Goal: Task Accomplishment & Management: Use online tool/utility

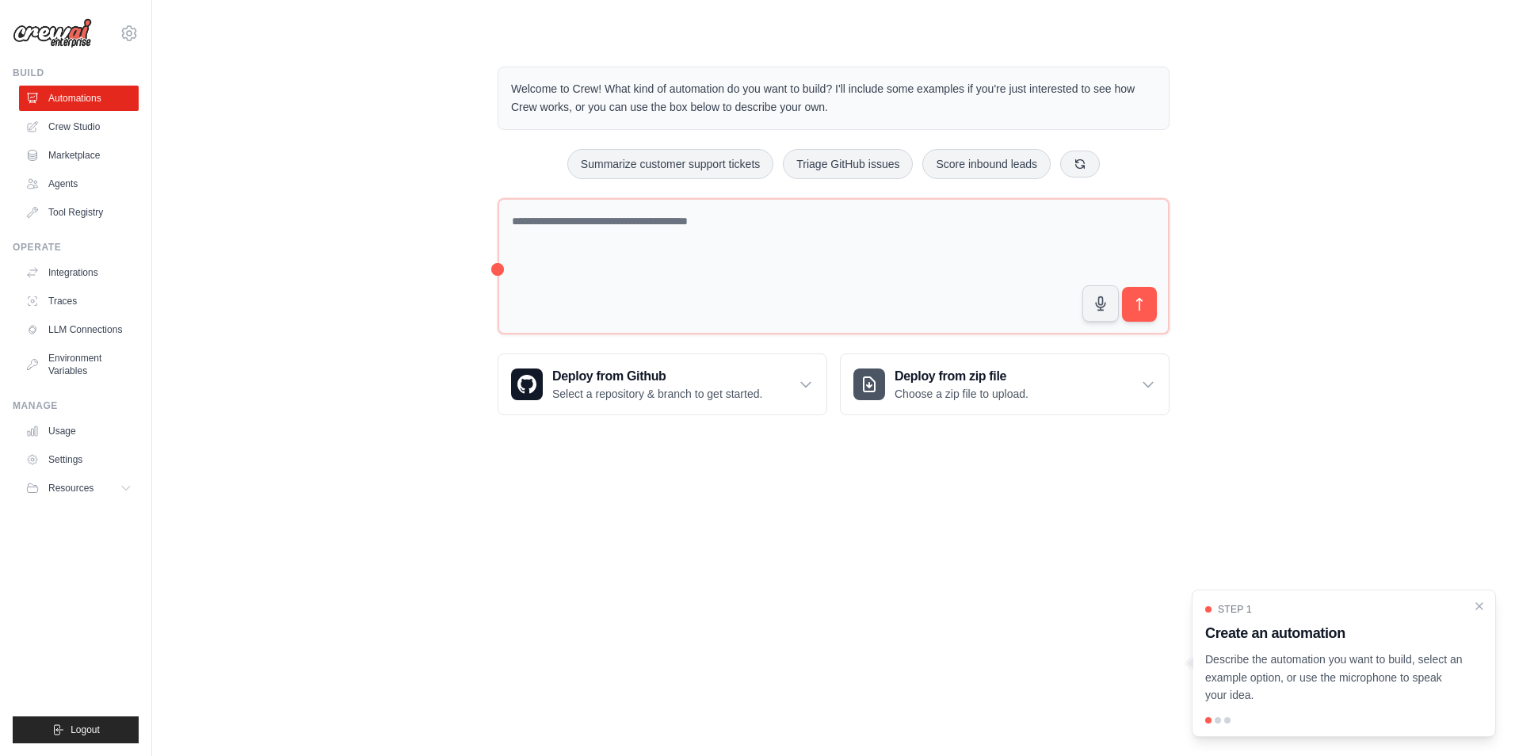
click at [842, 542] on body "[EMAIL_ADDRESS][DOMAIN_NAME] Settings Build Automations Crew Studio" at bounding box center [757, 378] width 1515 height 756
click at [812, 386] on icon at bounding box center [806, 384] width 16 height 16
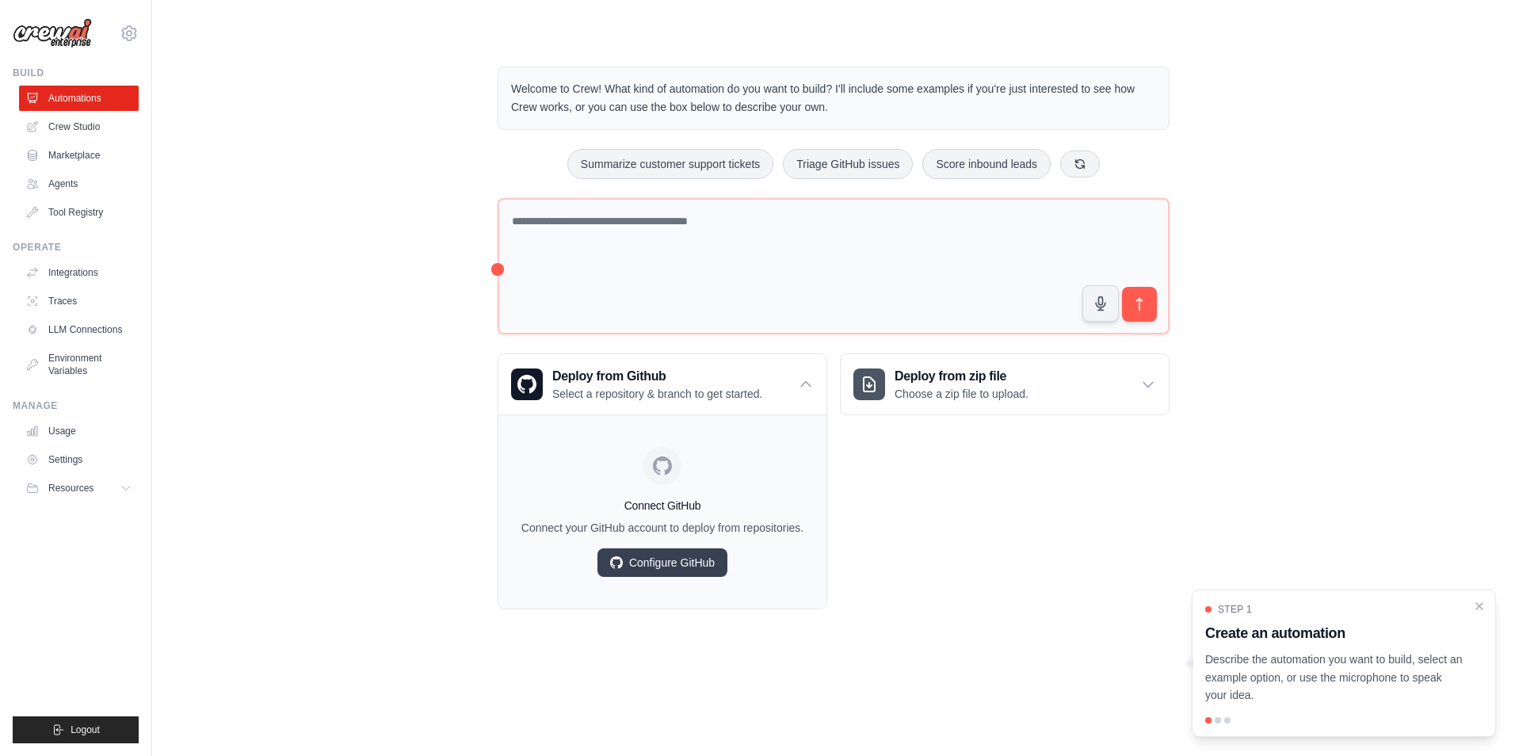
click at [1019, 603] on div "Deploy from zip file Choose a zip file to upload. Upload a ZIP file containing …" at bounding box center [1005, 481] width 330 height 256
click at [240, 321] on div "Welcome to Crew! What kind of automation do you want to build? I'll include som…" at bounding box center [833, 337] width 1312 height 593
click at [86, 124] on link "Crew Studio" at bounding box center [81, 126] width 120 height 25
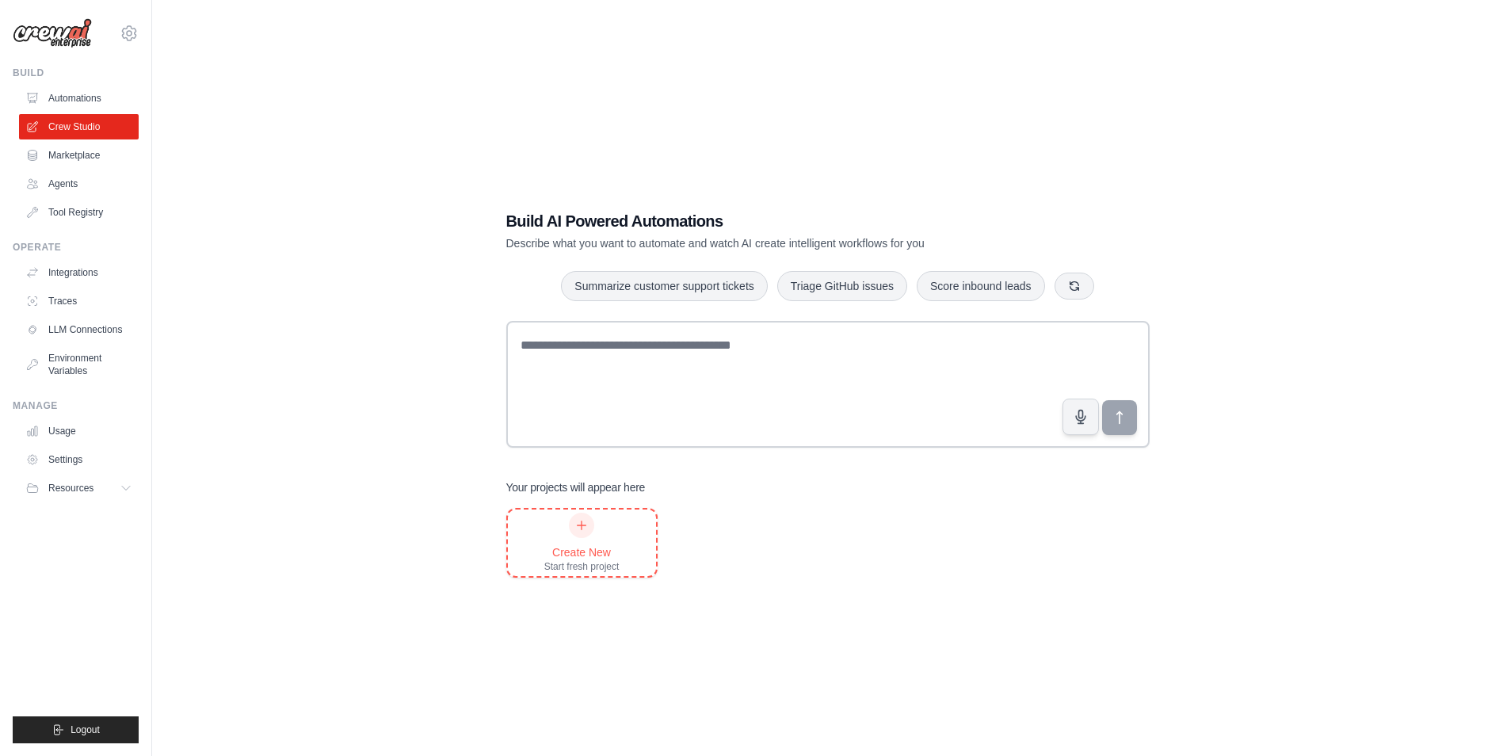
click at [589, 550] on div "Create New" at bounding box center [581, 552] width 75 height 16
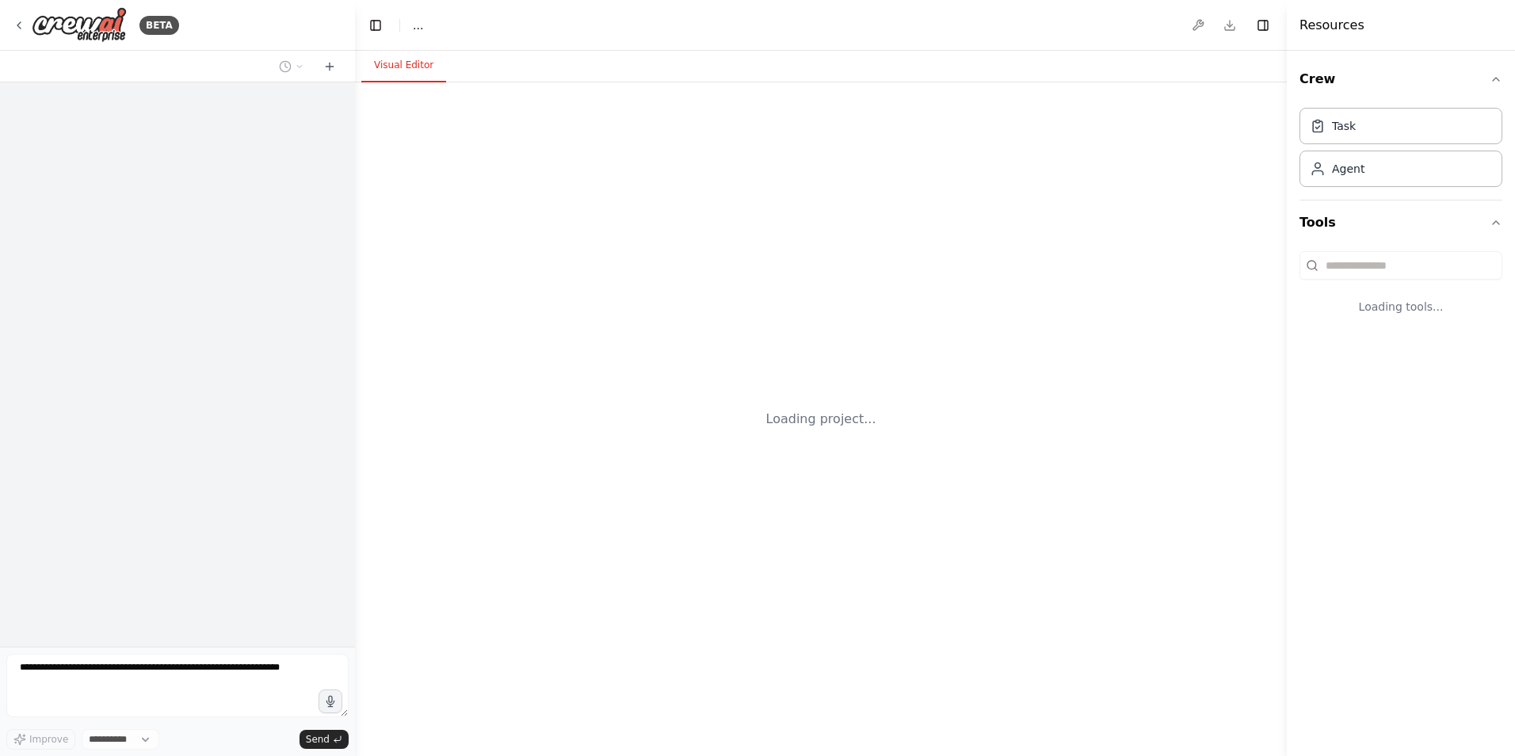
select select "****"
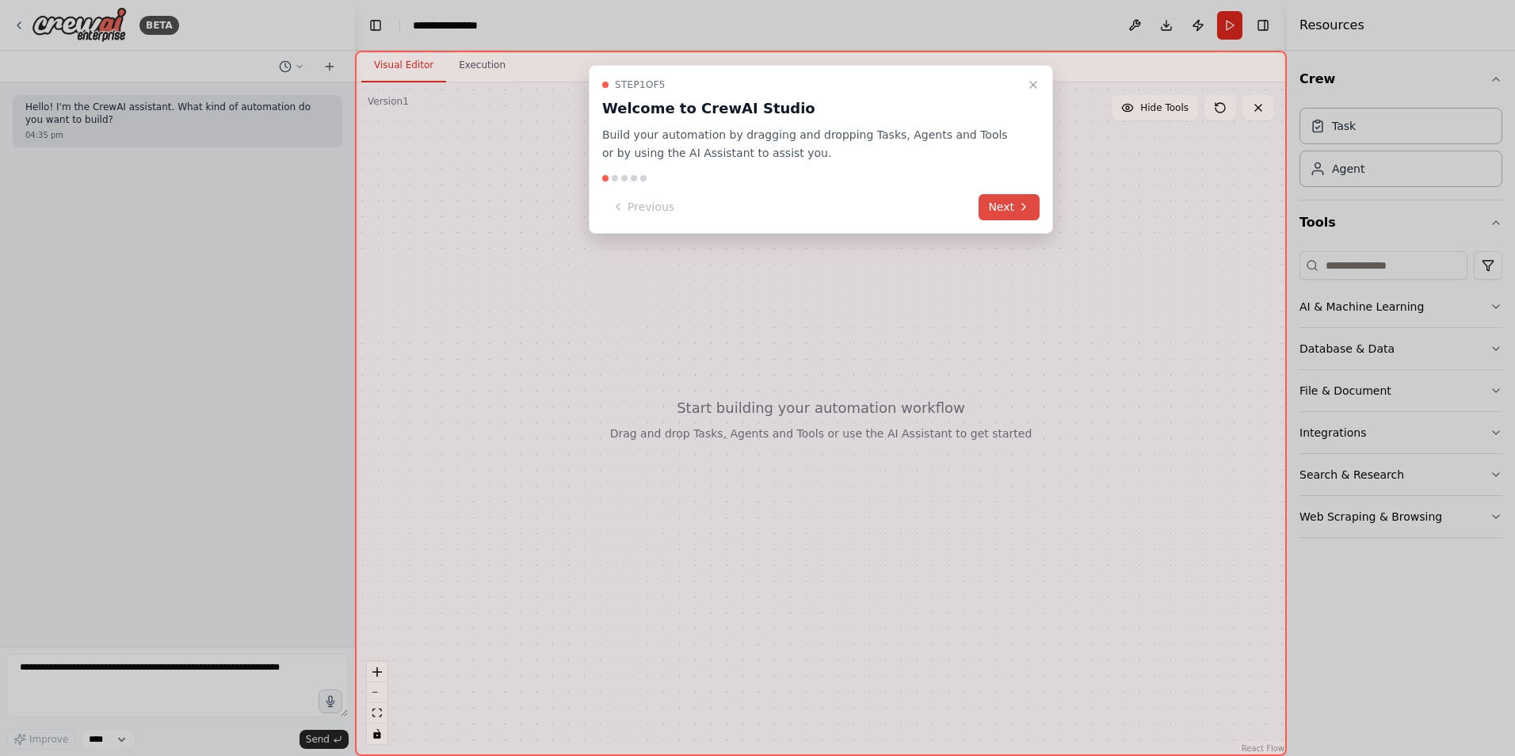
click at [1024, 210] on icon at bounding box center [1023, 206] width 13 height 13
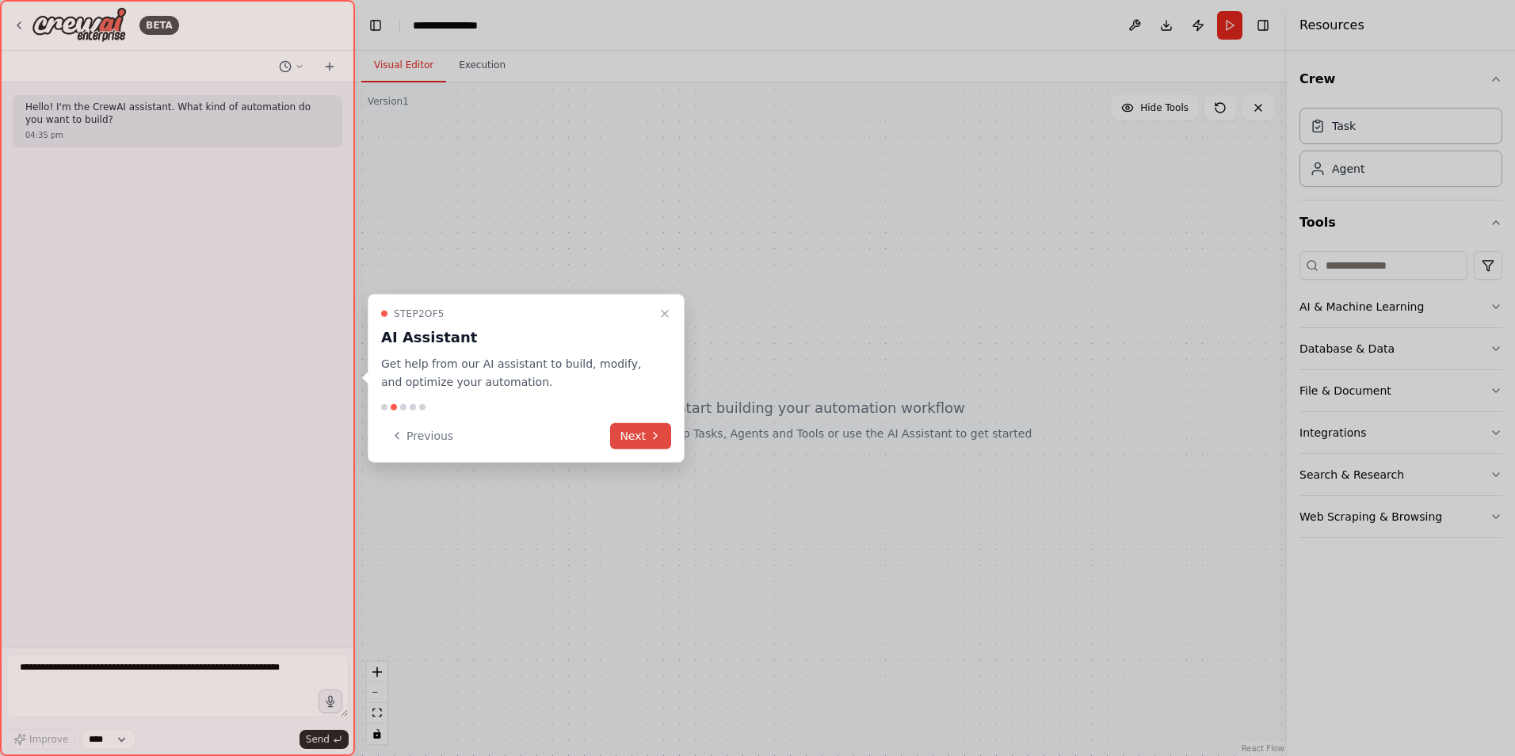
click at [668, 445] on button "Next" at bounding box center [640, 435] width 61 height 26
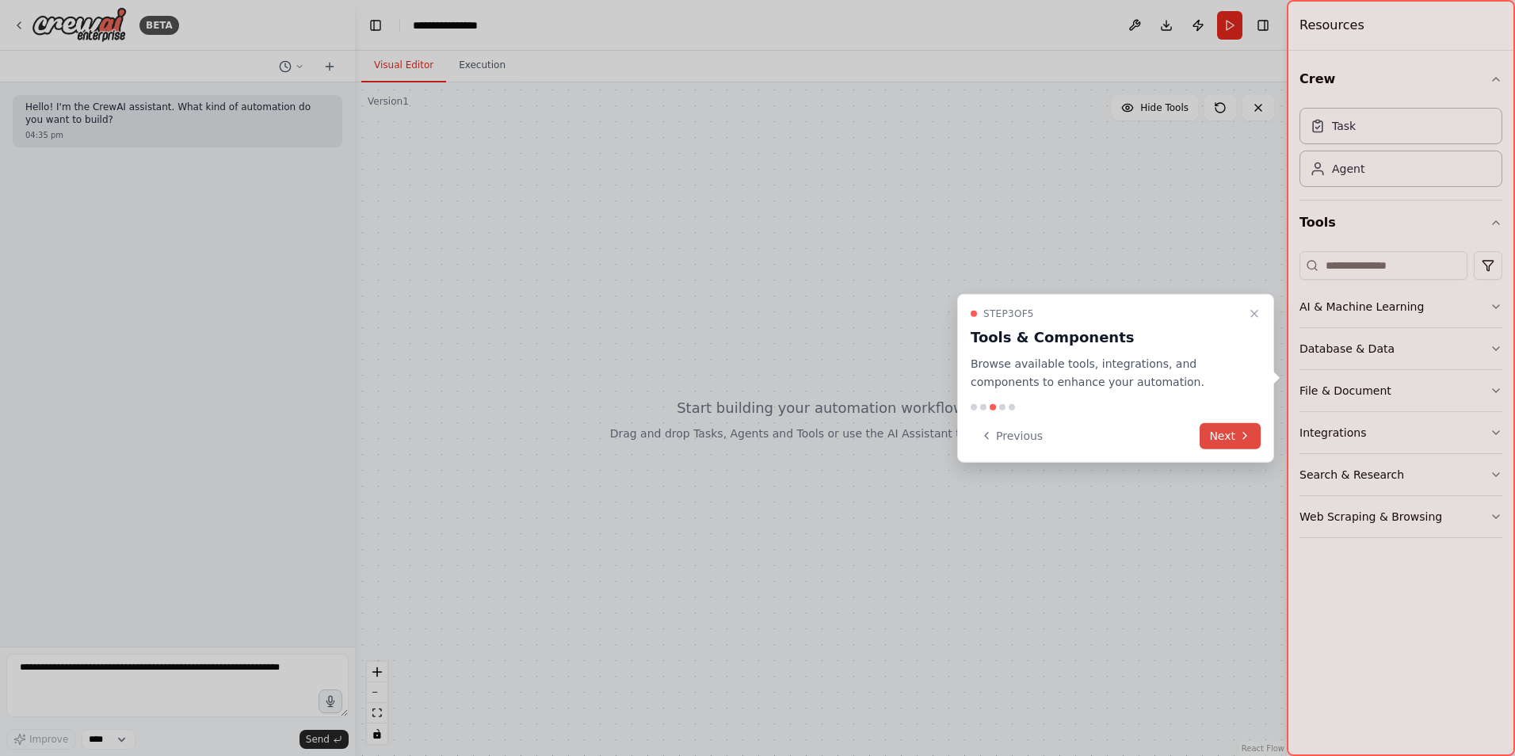
click at [1253, 437] on button "Next" at bounding box center [1230, 435] width 61 height 26
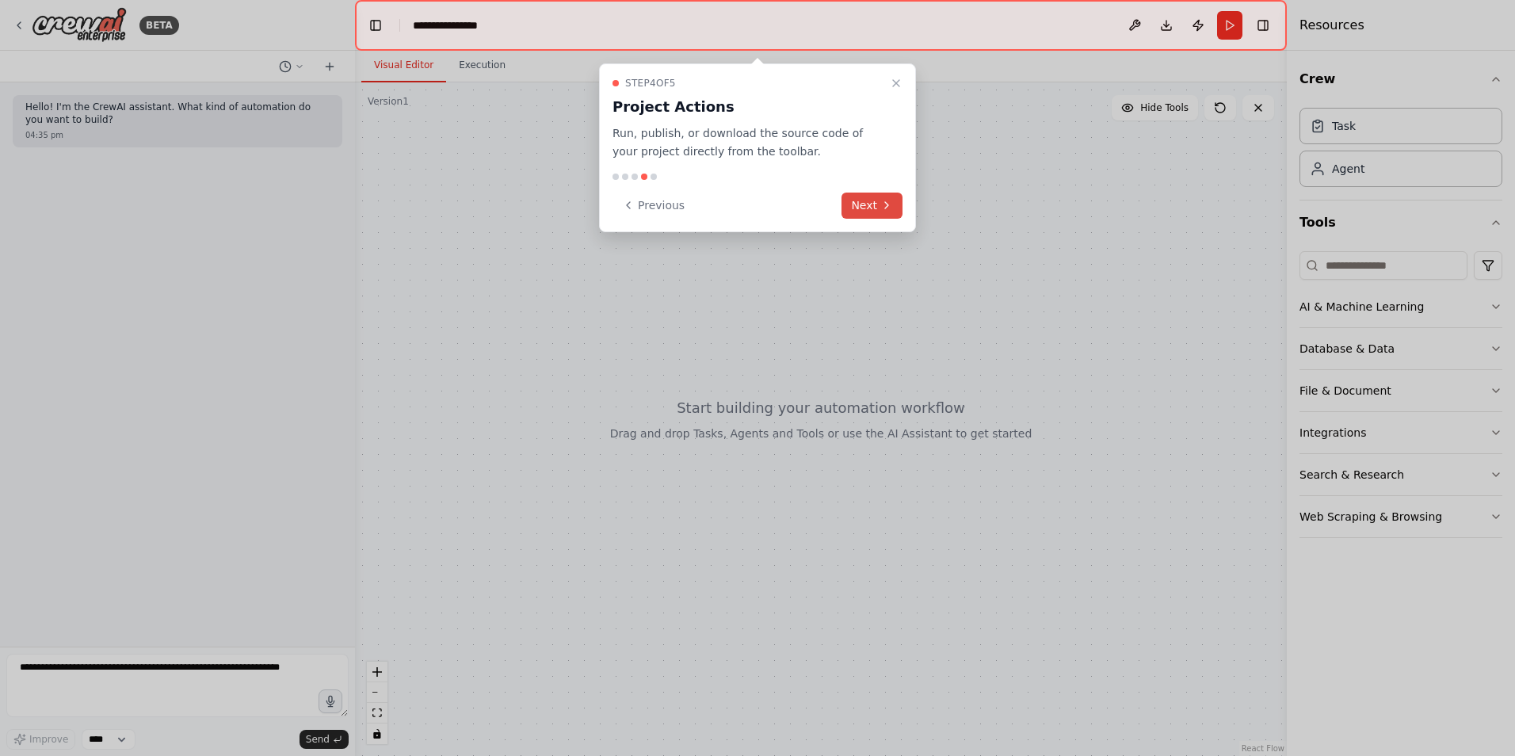
click at [879, 199] on button "Next" at bounding box center [871, 206] width 61 height 26
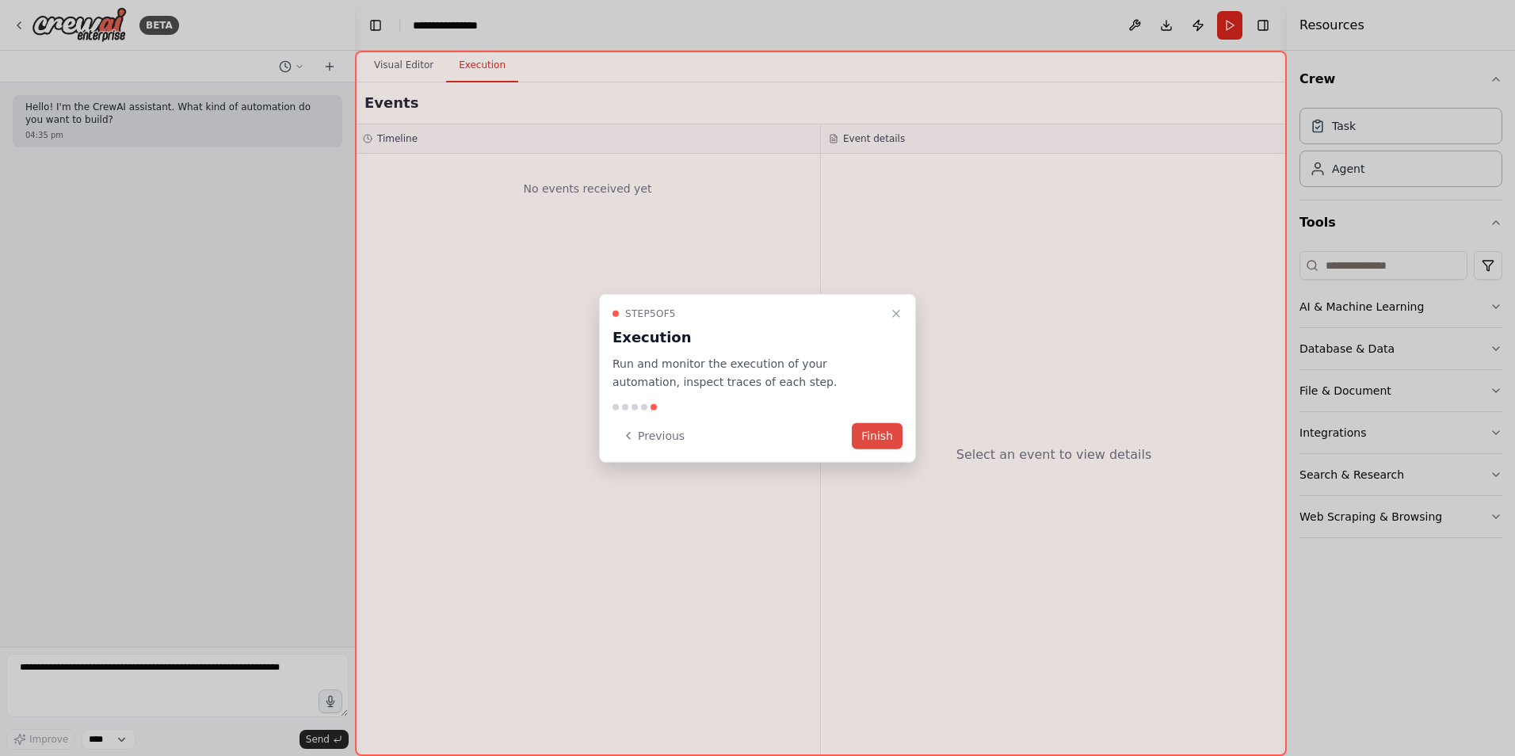
click at [890, 430] on button "Finish" at bounding box center [877, 435] width 51 height 26
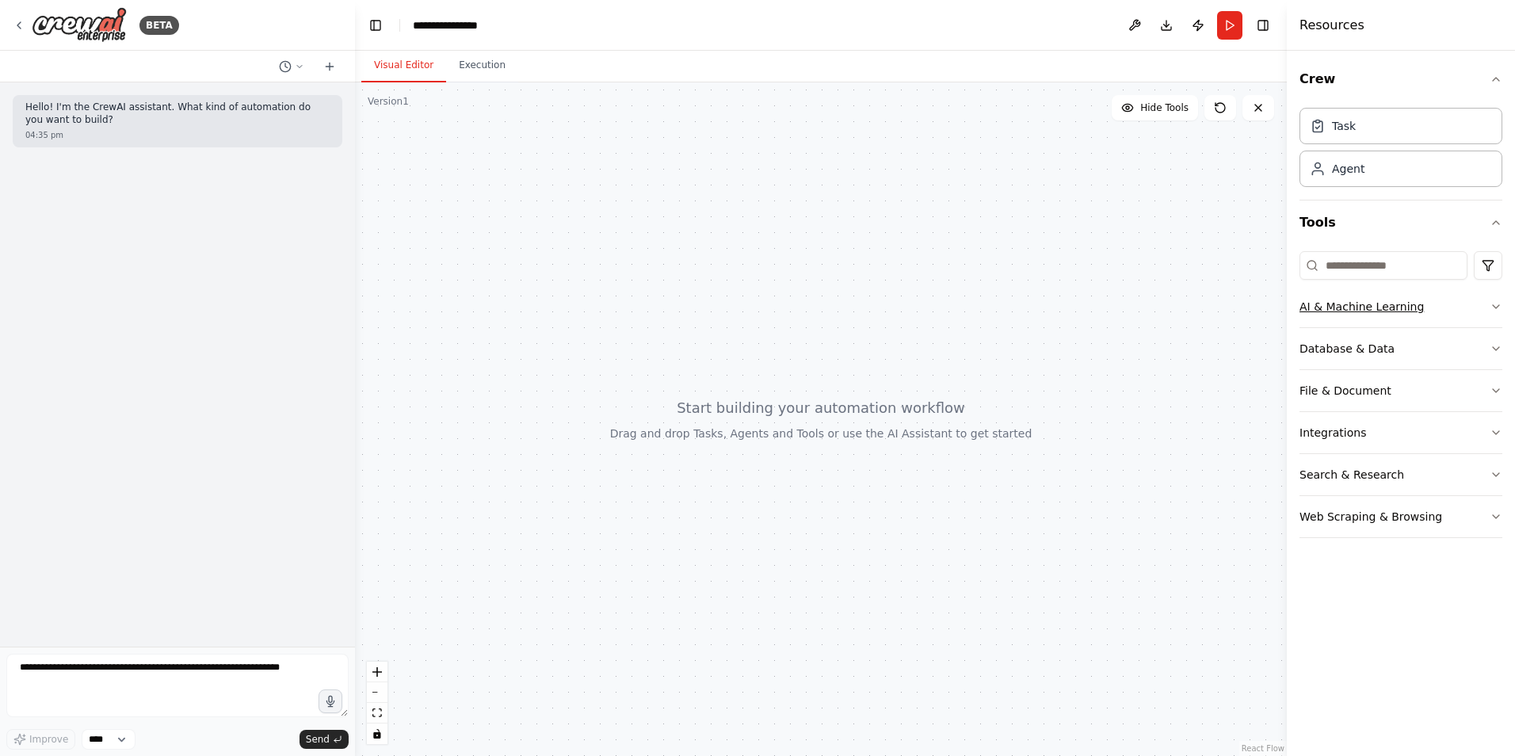
click at [1343, 308] on button "AI & Machine Learning" at bounding box center [1400, 306] width 203 height 41
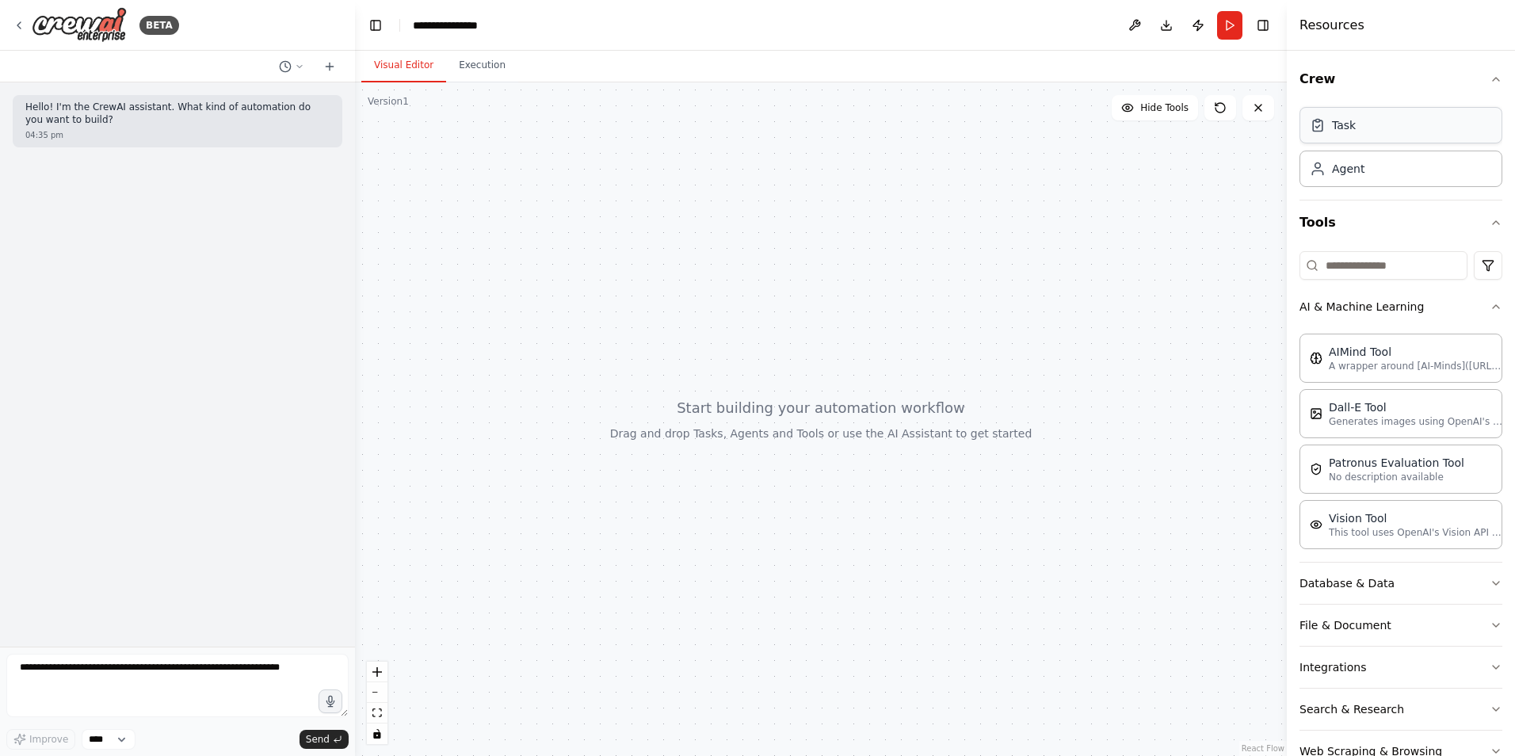
click at [1394, 141] on div "Task" at bounding box center [1400, 125] width 203 height 36
click at [1353, 175] on div "Agent" at bounding box center [1348, 168] width 32 height 16
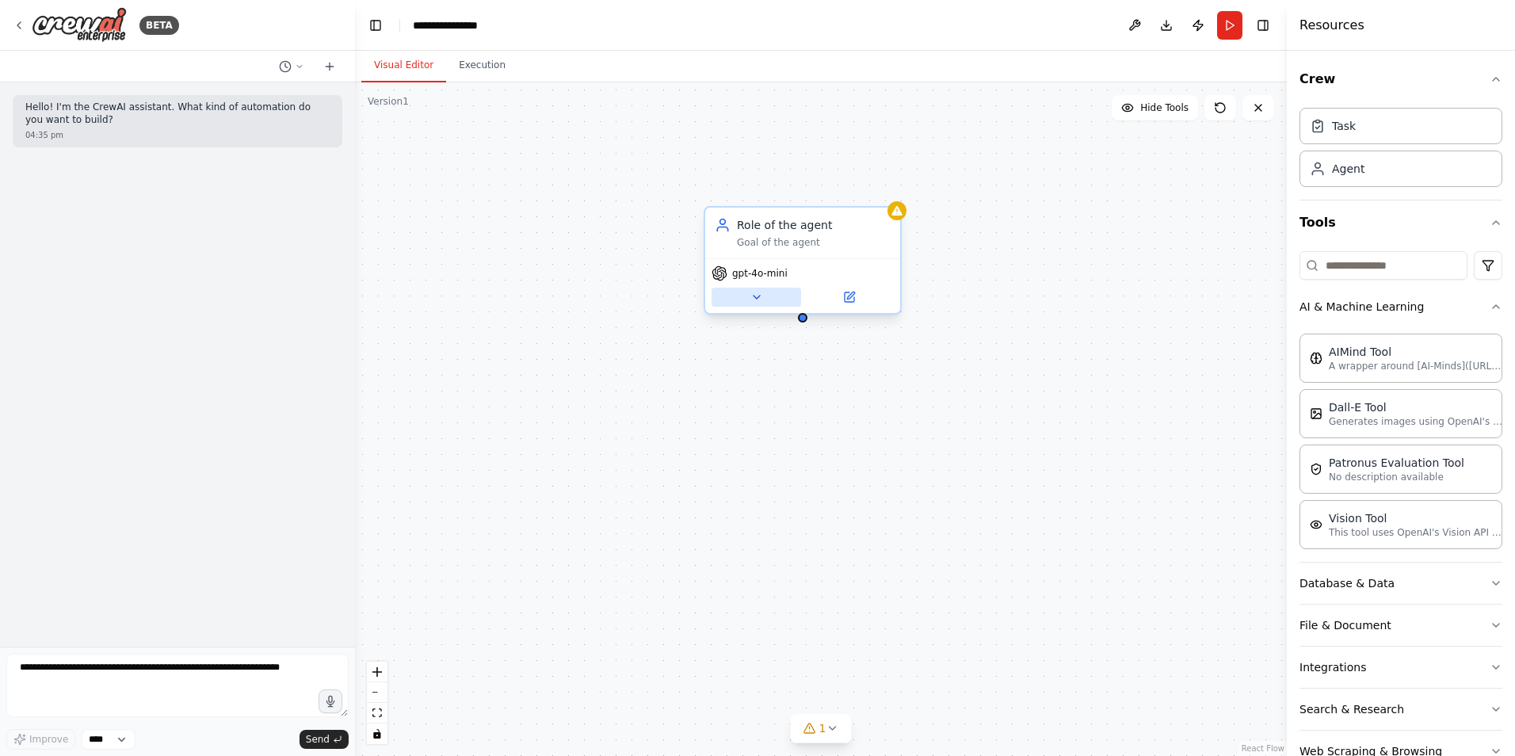
click at [756, 303] on button at bounding box center [757, 297] width 90 height 19
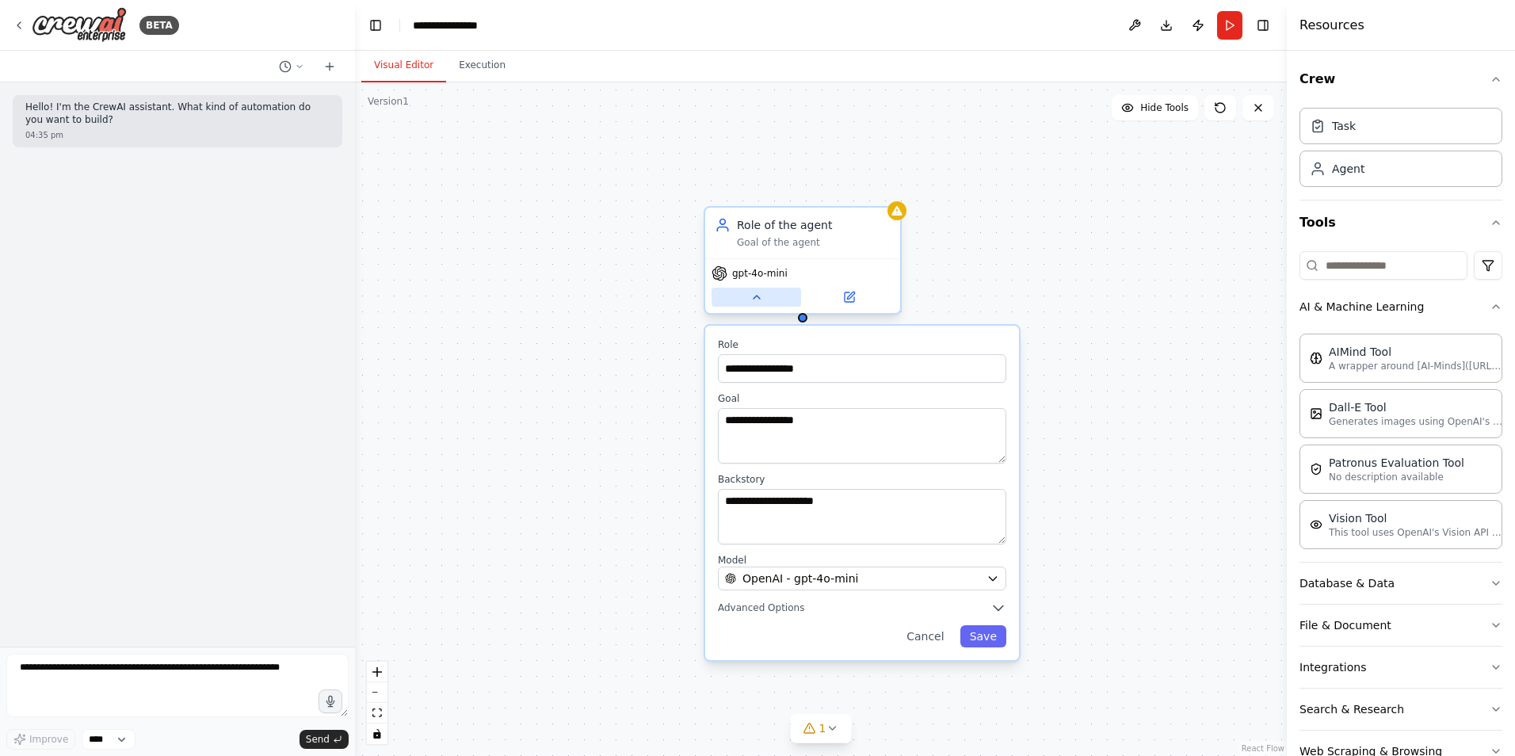
click at [756, 303] on button at bounding box center [757, 297] width 90 height 19
